Goal: Check status: Check status

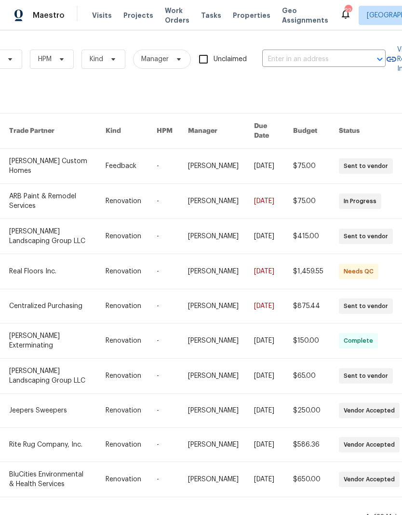
scroll to position [0, 145]
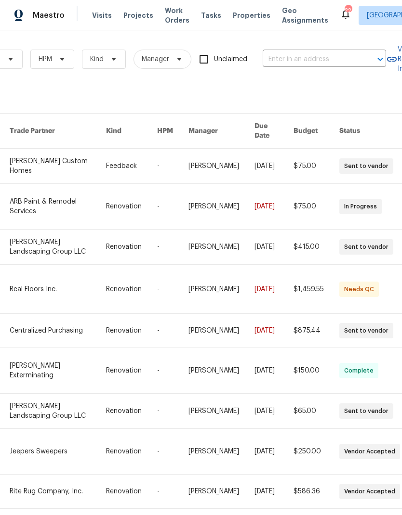
click at [292, 66] on input "text" at bounding box center [311, 59] width 96 height 15
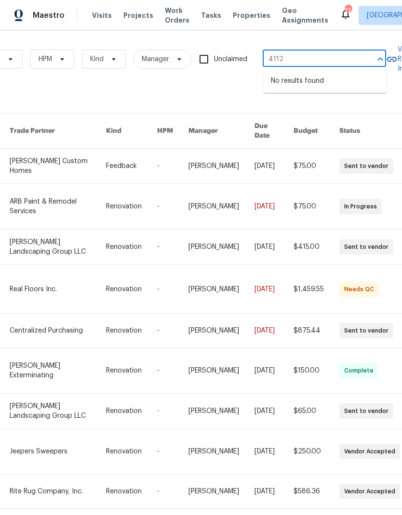
type input "4112"
click at [49, 66] on span "HPM" at bounding box center [52, 59] width 44 height 19
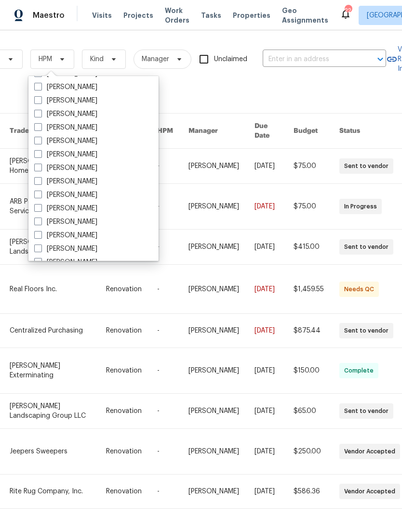
scroll to position [68, 0]
click at [35, 207] on span at bounding box center [38, 207] width 8 height 8
click at [35, 207] on input "[PERSON_NAME]" at bounding box center [37, 206] width 6 height 6
checkbox input "true"
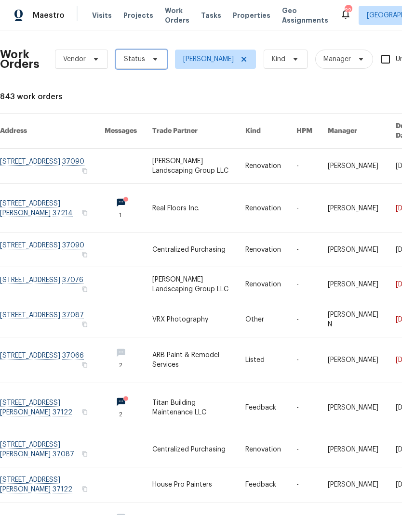
click at [137, 62] on span "Status" at bounding box center [134, 59] width 21 height 10
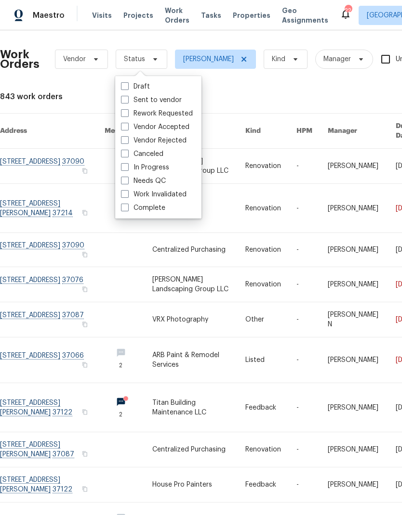
click at [132, 182] on label "Needs QC" at bounding box center [143, 181] width 45 height 10
click at [127, 182] on input "Needs QC" at bounding box center [124, 179] width 6 height 6
checkbox input "true"
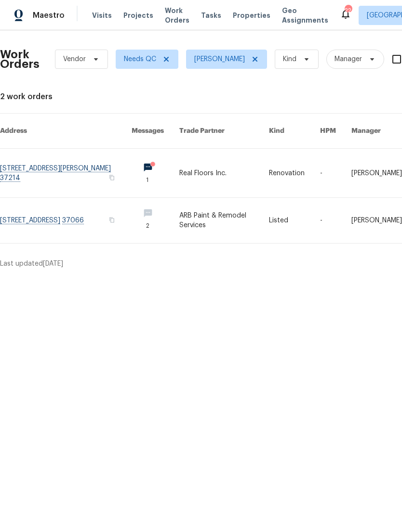
click at [181, 164] on td "Real Floors Inc." at bounding box center [216, 173] width 90 height 49
click at [181, 163] on td "Real Floors Inc." at bounding box center [216, 173] width 90 height 49
click at [209, 161] on link at bounding box center [224, 173] width 90 height 49
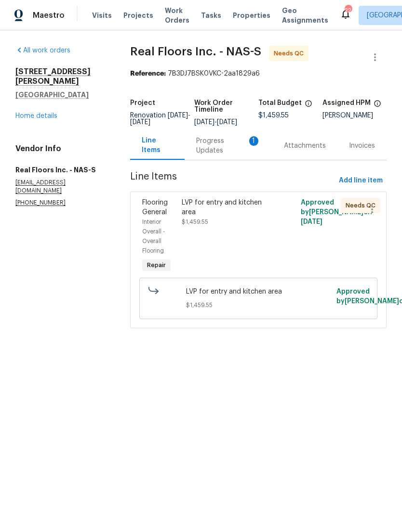
click at [189, 211] on div "LVP for entry and kitchen area" at bounding box center [228, 207] width 93 height 19
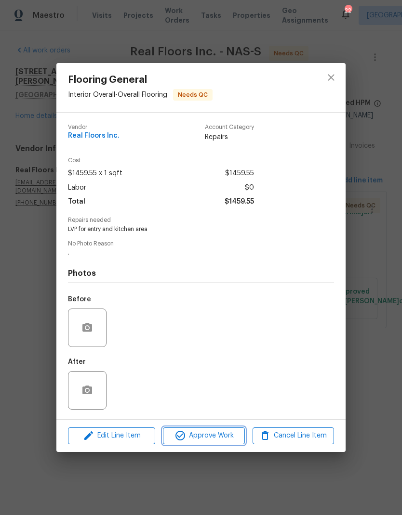
click at [190, 440] on span "Approve Work" at bounding box center [204, 436] width 76 height 12
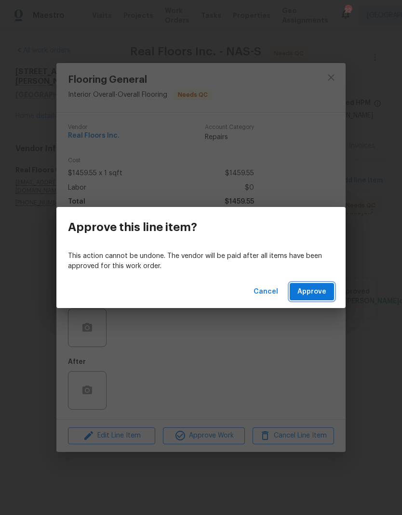
click at [309, 291] on span "Approve" at bounding box center [311, 292] width 29 height 12
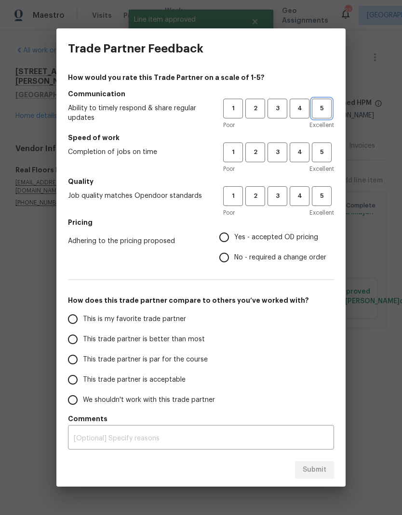
click at [318, 105] on span "5" at bounding box center [322, 108] width 18 height 11
click at [319, 150] on span "5" at bounding box center [322, 152] width 18 height 11
click at [323, 197] on span "5" at bounding box center [322, 196] width 18 height 11
click at [241, 233] on span "Yes - accepted OD pricing" at bounding box center [276, 238] width 84 height 10
click at [234, 233] on input "Yes - accepted OD pricing" at bounding box center [224, 237] width 20 height 20
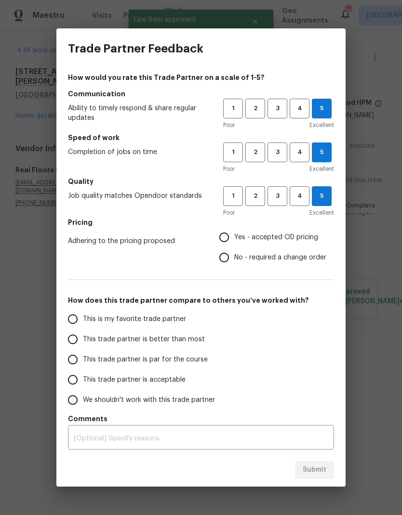
radio input "true"
click at [70, 312] on input "This is my favorite trade partner" at bounding box center [73, 319] width 20 height 20
click at [302, 461] on button "Submit" at bounding box center [314, 470] width 39 height 18
radio input "true"
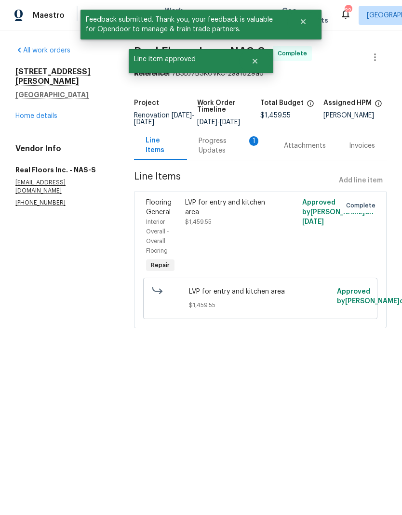
radio input "false"
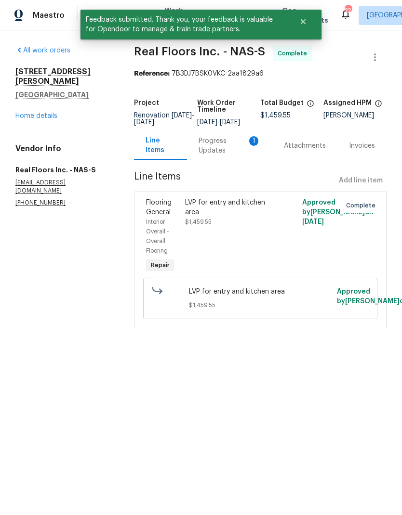
click at [229, 141] on div "Progress Updates 1" at bounding box center [229, 146] width 85 height 28
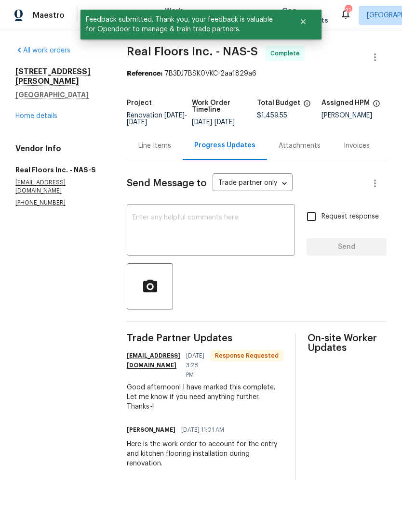
click at [167, 248] on textarea at bounding box center [210, 231] width 157 height 34
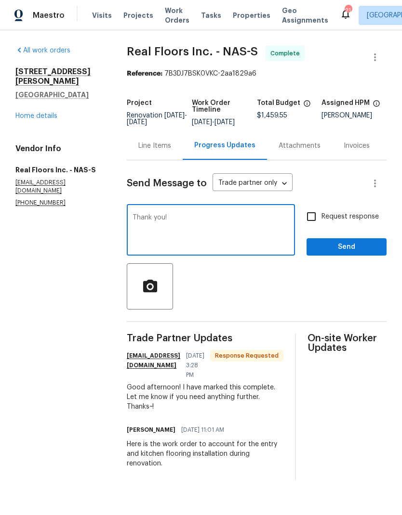
type textarea "Thank you!"
click at [82, 290] on section "All work orders 4113 Longfellow Dr Nashville, TN 37214 Home details Vendor Info…" at bounding box center [59, 263] width 88 height 434
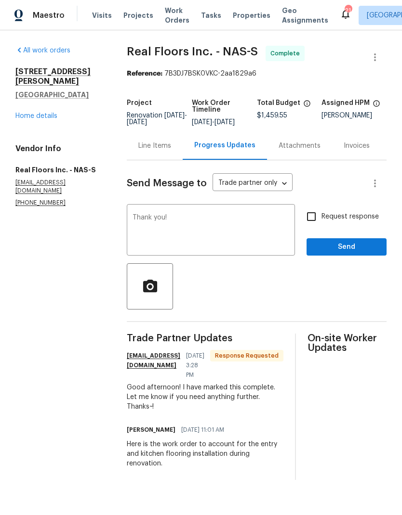
click at [139, 225] on textarea "Thank you!" at bounding box center [210, 231] width 157 height 34
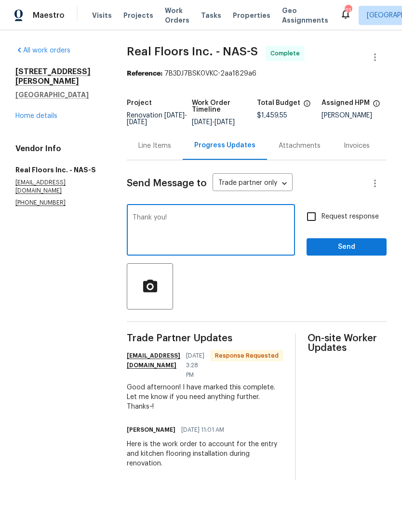
click at [143, 223] on textarea "Thank you!" at bounding box center [210, 231] width 157 height 34
click at [142, 223] on textarea "Thank you!" at bounding box center [210, 231] width 157 height 34
click at [56, 288] on section "All work orders 4113 Longfellow Dr Nashville, TN 37214 Home details Vendor Info…" at bounding box center [59, 263] width 88 height 434
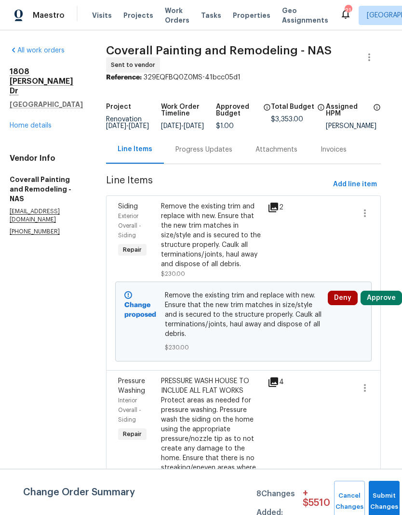
scroll to position [0, 11]
click at [203, 237] on div "Remove the existing trim and replace with new. Ensure that the new trim matches…" at bounding box center [211, 235] width 101 height 67
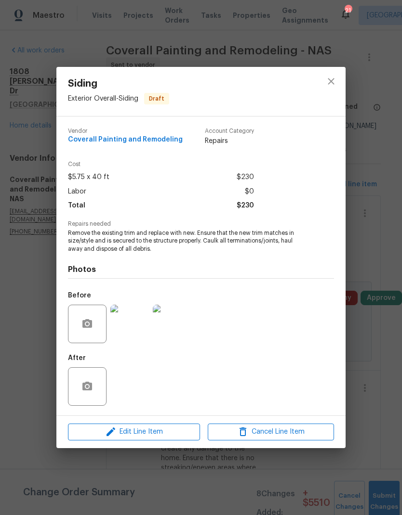
click at [130, 330] on img at bounding box center [129, 324] width 39 height 39
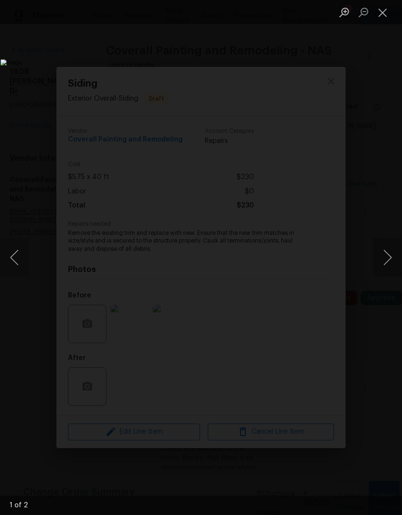
click at [378, 20] on button "Close lightbox" at bounding box center [382, 12] width 19 height 17
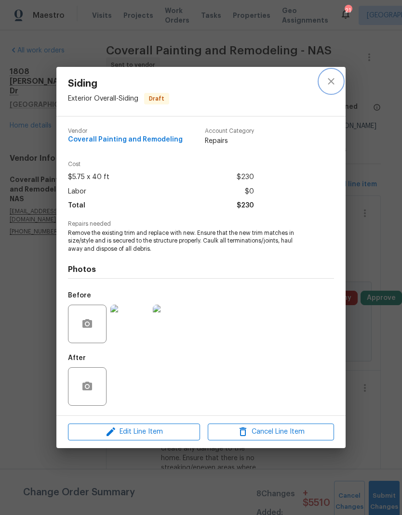
click at [328, 84] on icon "close" at bounding box center [331, 82] width 6 height 6
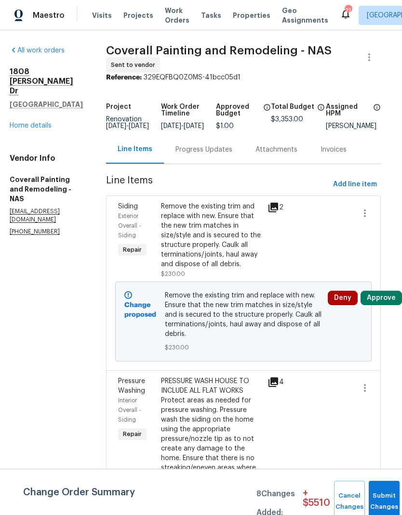
click at [25, 122] on link "Home details" at bounding box center [31, 125] width 42 height 7
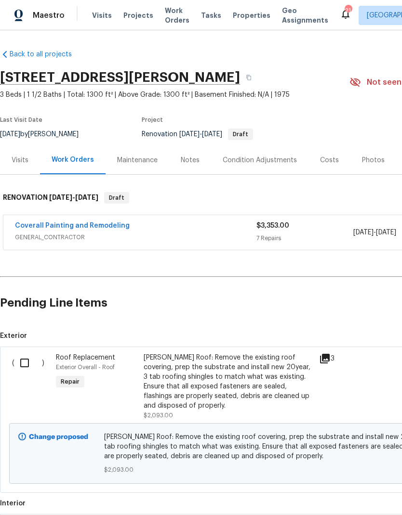
click at [320, 160] on div "Costs" at bounding box center [329, 161] width 19 height 10
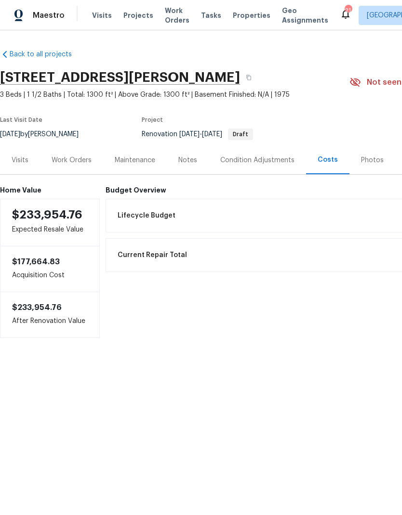
click at [246, 161] on div "Condition Adjustments" at bounding box center [257, 161] width 74 height 10
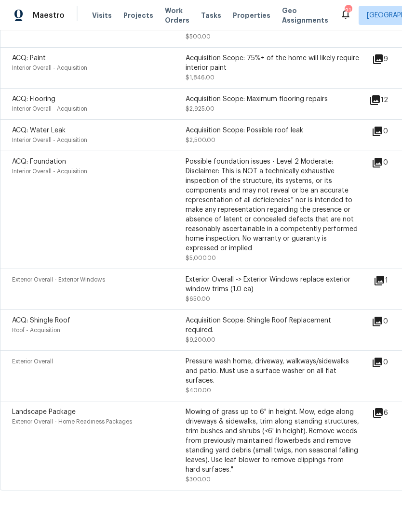
scroll to position [18, 0]
click at [385, 275] on icon at bounding box center [379, 281] width 12 height 12
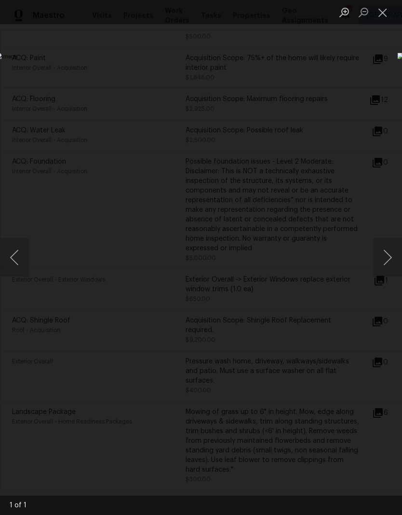
click at [382, 16] on button "Close lightbox" at bounding box center [382, 12] width 19 height 17
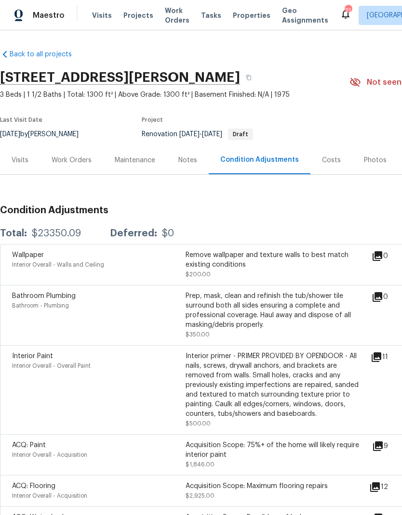
scroll to position [0, 0]
click at [20, 156] on div "Visits" at bounding box center [20, 161] width 17 height 10
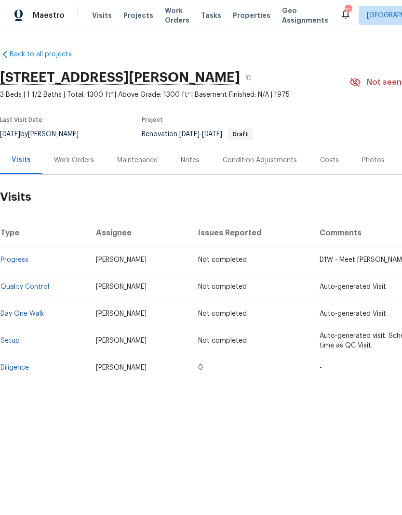
click at [26, 369] on link "Diligence" at bounding box center [14, 368] width 28 height 7
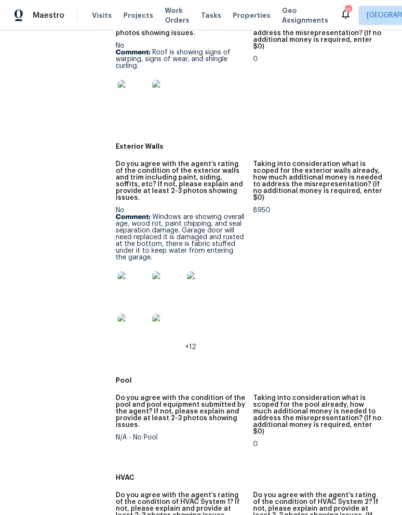
scroll to position [465, 0]
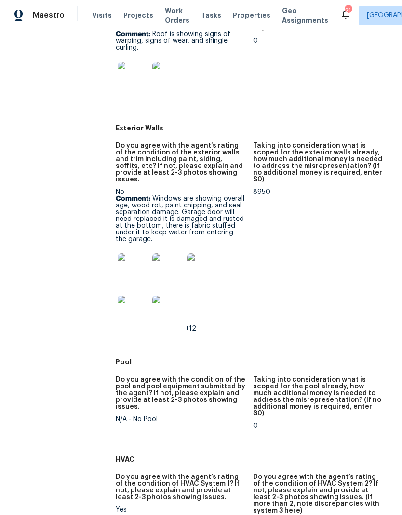
click at [121, 253] on img at bounding box center [133, 268] width 31 height 31
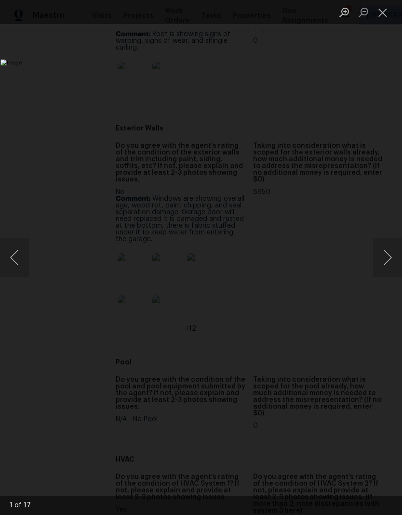
click at [386, 260] on button "Next image" at bounding box center [387, 257] width 29 height 39
click at [390, 259] on button "Next image" at bounding box center [387, 257] width 29 height 39
click at [393, 263] on button "Next image" at bounding box center [387, 257] width 29 height 39
click at [385, 10] on button "Close lightbox" at bounding box center [382, 12] width 19 height 17
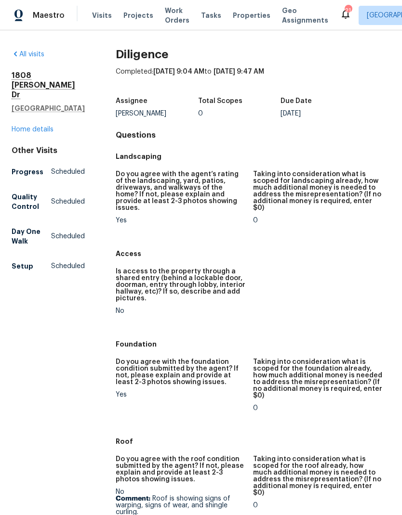
scroll to position [0, 0]
click at [37, 126] on link "Home details" at bounding box center [33, 129] width 42 height 7
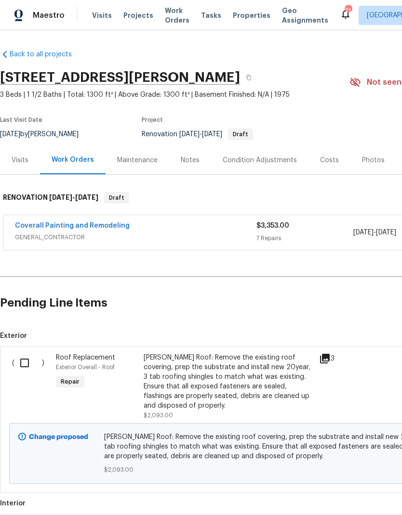
click at [187, 154] on div "Notes" at bounding box center [190, 160] width 42 height 28
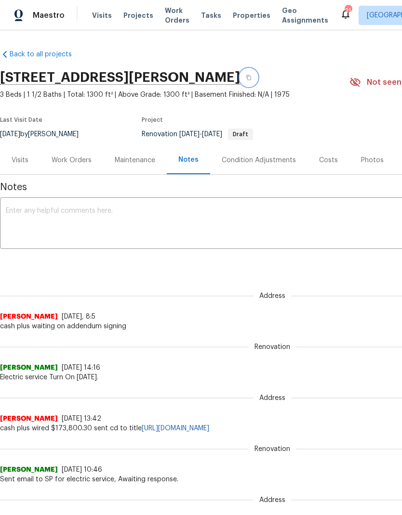
click at [251, 75] on icon "button" at bounding box center [248, 77] width 5 height 5
click at [22, 156] on div "Visits" at bounding box center [20, 161] width 17 height 10
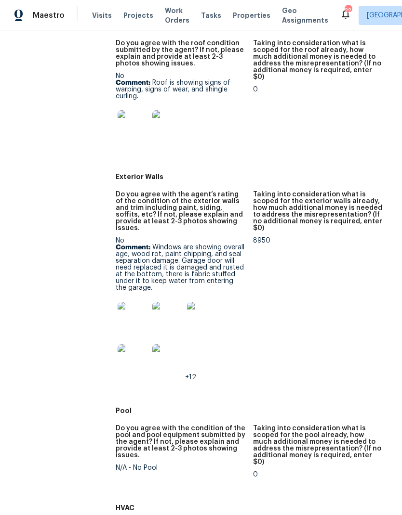
scroll to position [434, 0]
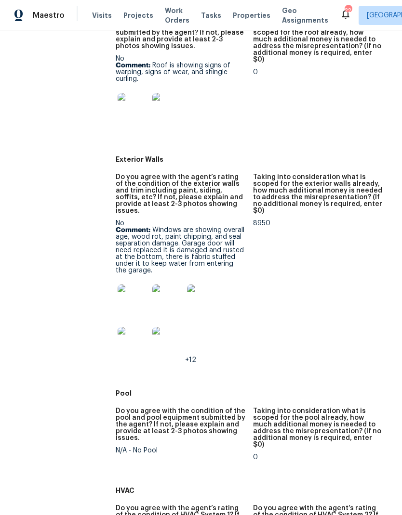
click at [132, 285] on img at bounding box center [133, 300] width 31 height 31
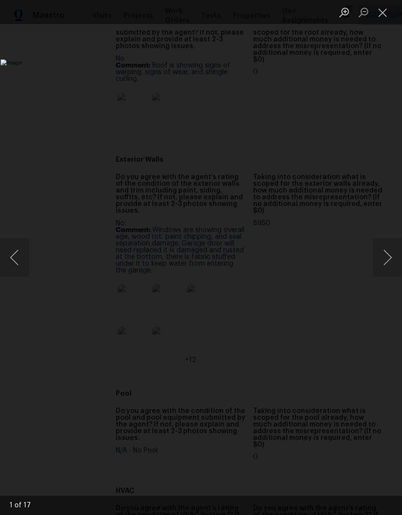
click at [388, 267] on button "Next image" at bounding box center [387, 257] width 29 height 39
click at [387, 266] on button "Next image" at bounding box center [387, 257] width 29 height 39
click at [390, 267] on button "Next image" at bounding box center [387, 257] width 29 height 39
click at [389, 263] on button "Next image" at bounding box center [387, 257] width 29 height 39
click at [389, 261] on button "Next image" at bounding box center [387, 257] width 29 height 39
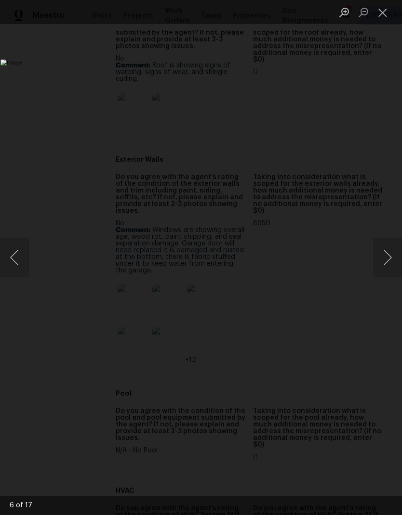
click at [388, 262] on button "Next image" at bounding box center [387, 257] width 29 height 39
click at [385, 265] on button "Next image" at bounding box center [387, 257] width 29 height 39
click at [391, 268] on button "Next image" at bounding box center [387, 257] width 29 height 39
click at [386, 18] on button "Close lightbox" at bounding box center [382, 12] width 19 height 17
